Goal: Transaction & Acquisition: Purchase product/service

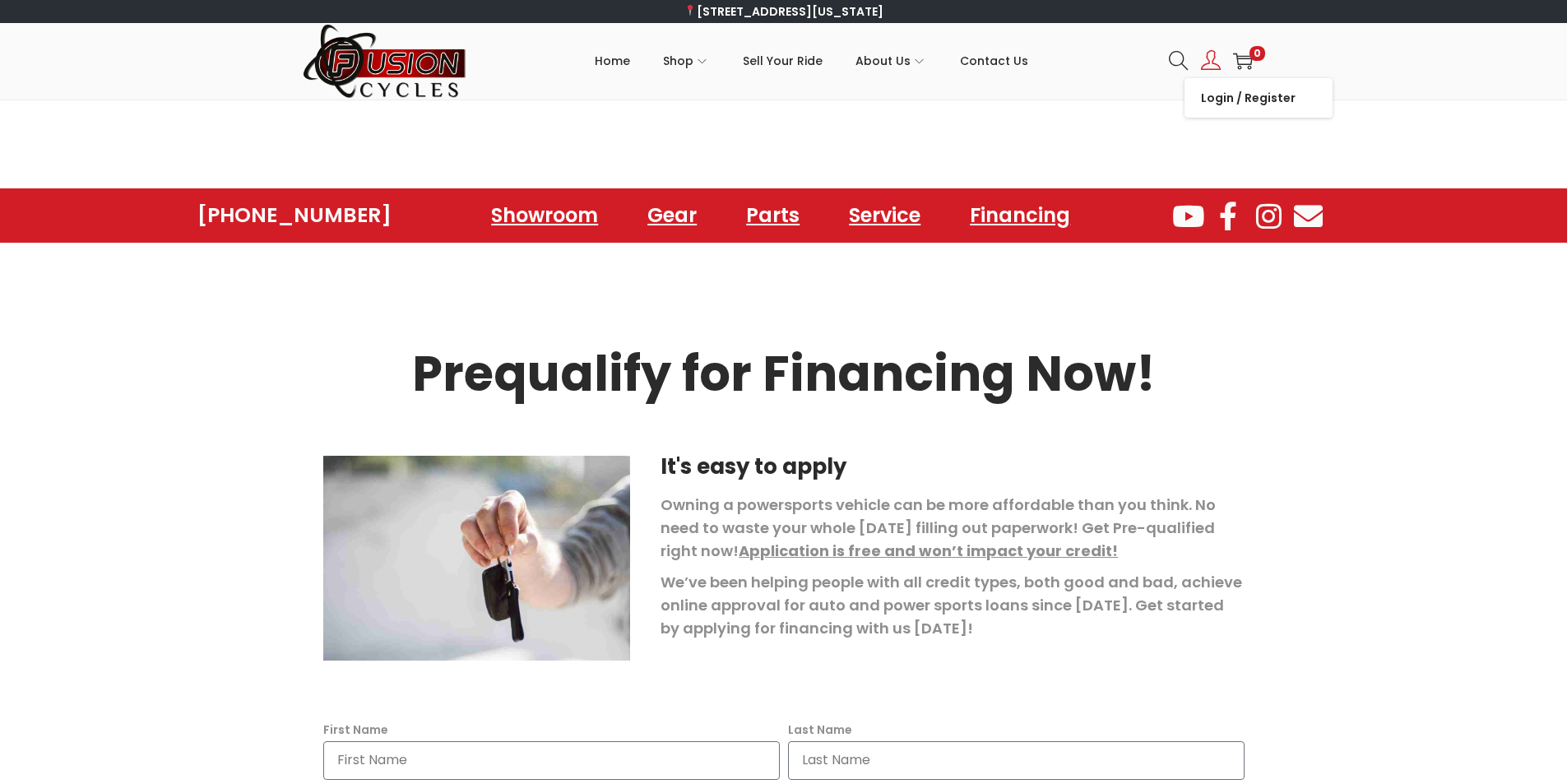
click at [1203, 78] on link at bounding box center [1211, 60] width 20 height 35
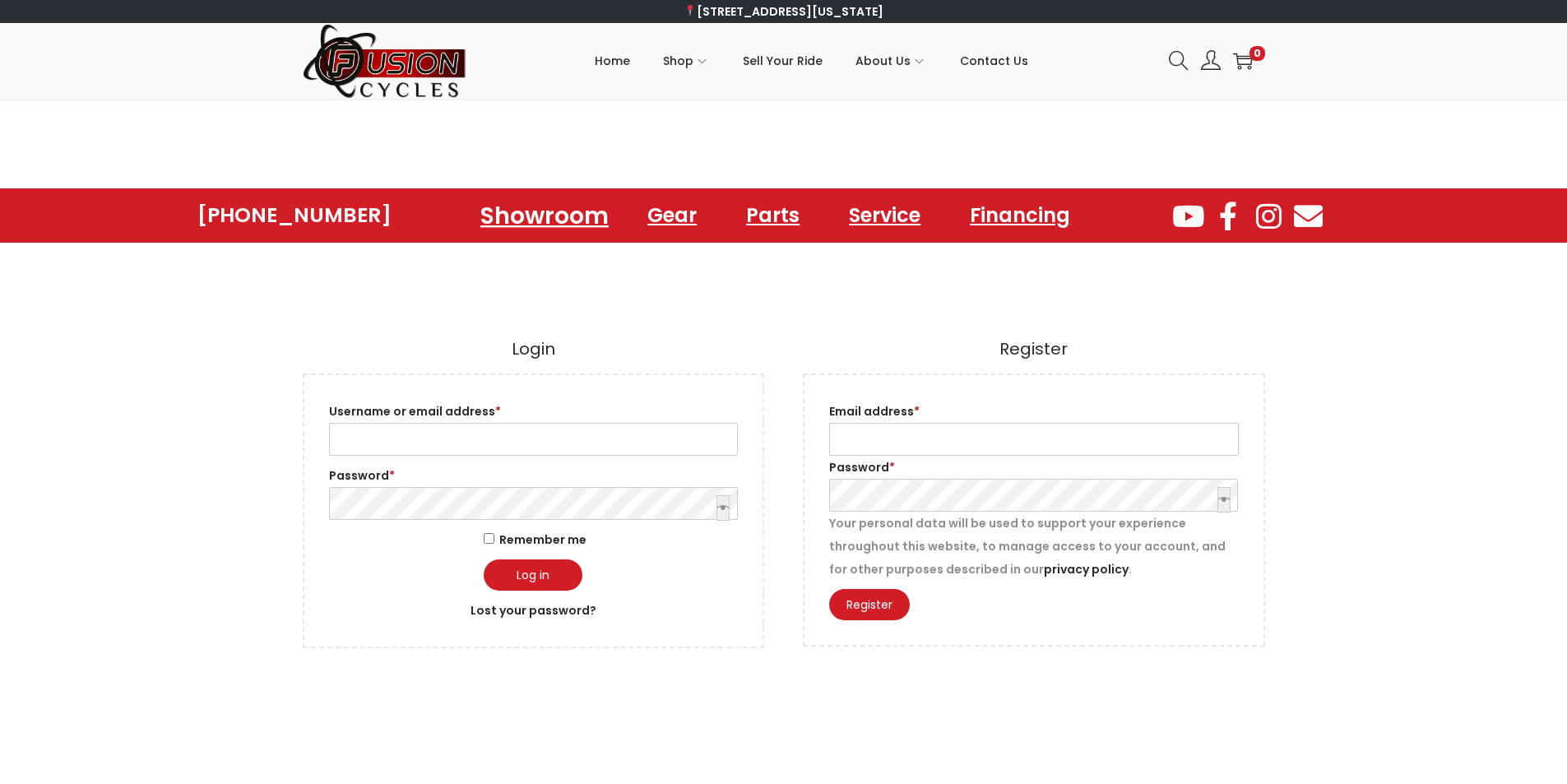
click at [511, 205] on link "Showroom" at bounding box center [544, 215] width 167 height 46
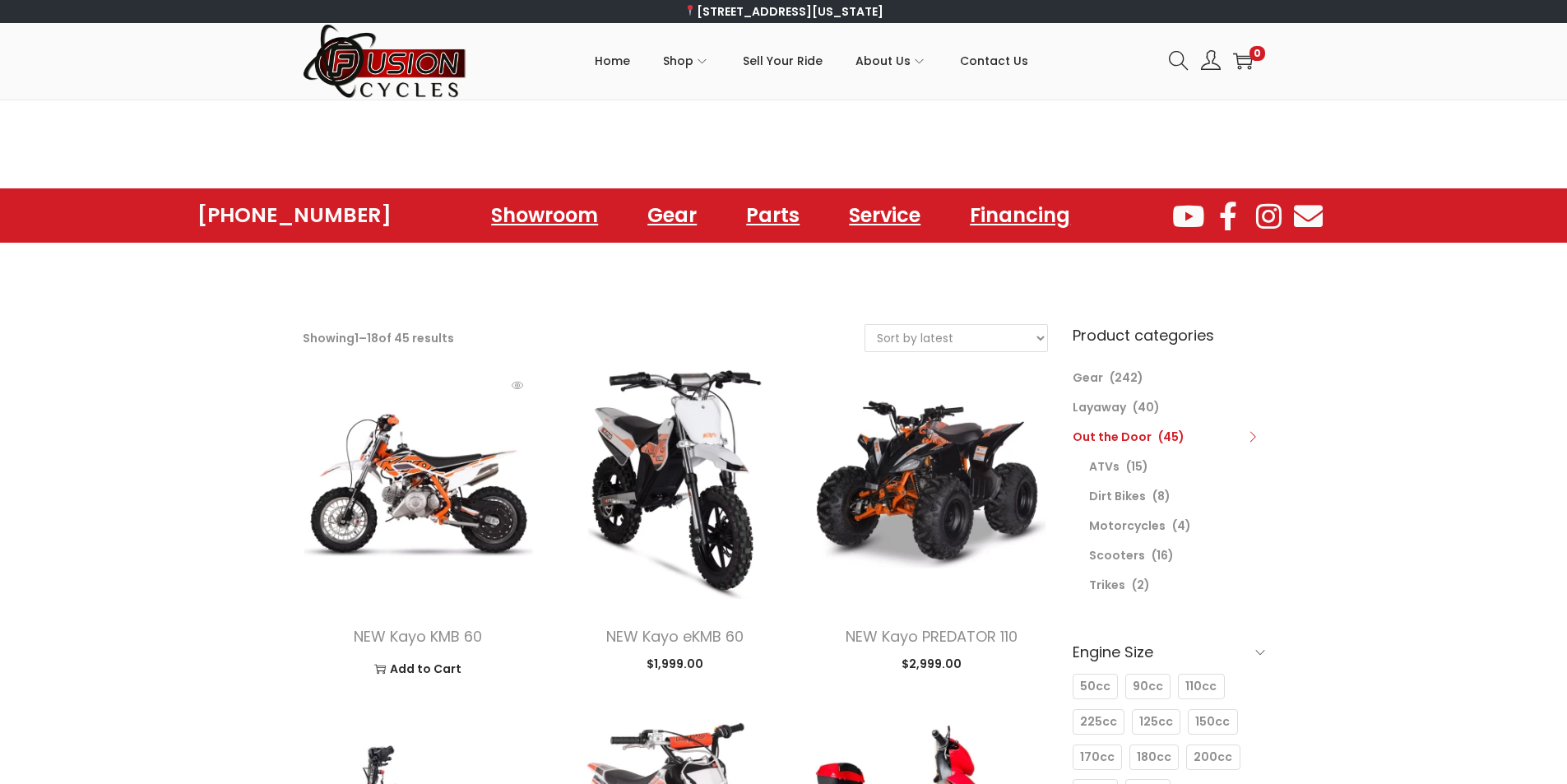
click at [330, 403] on img at bounding box center [419, 484] width 232 height 232
